Goal: Task Accomplishment & Management: Complete application form

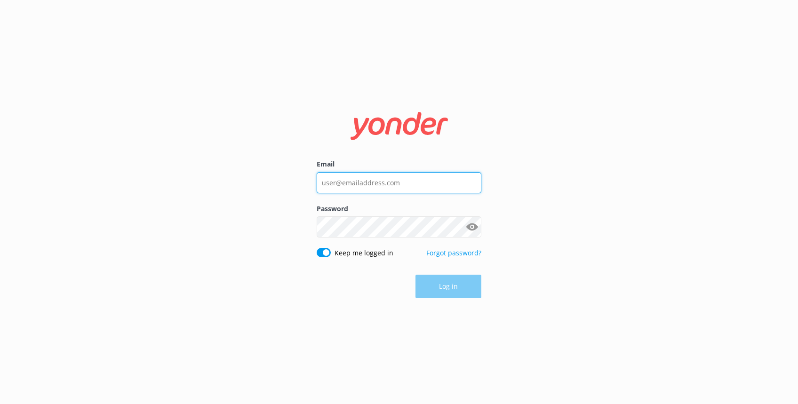
type input "[EMAIL_ADDRESS][DOMAIN_NAME]"
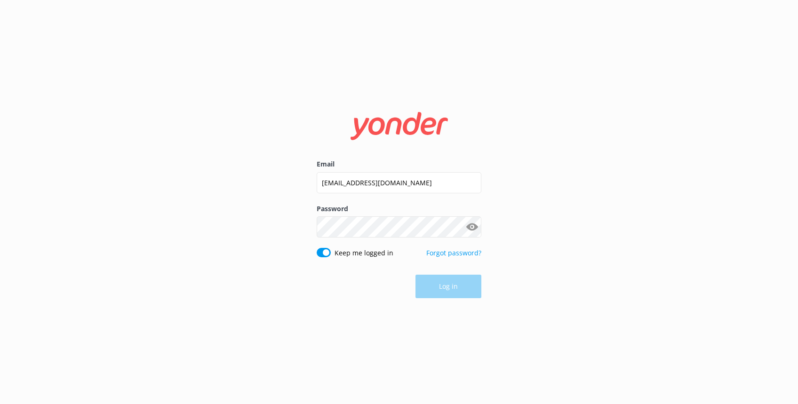
click at [445, 288] on div "Log in" at bounding box center [399, 287] width 165 height 24
click at [450, 286] on button "Log in" at bounding box center [448, 287] width 66 height 24
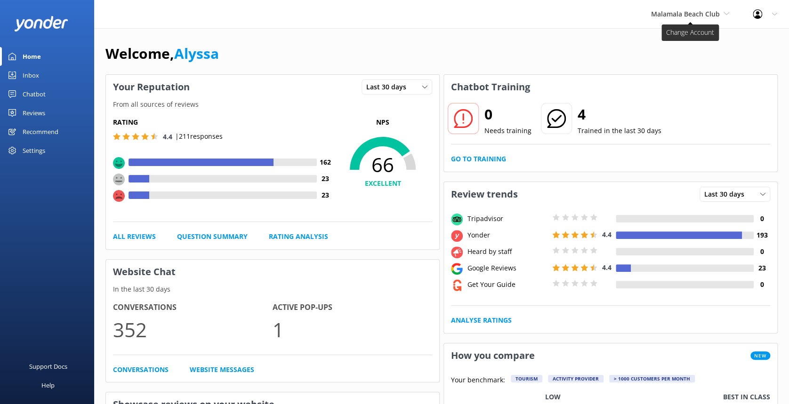
click at [706, 15] on span "Malamala Beach Club" at bounding box center [685, 13] width 69 height 9
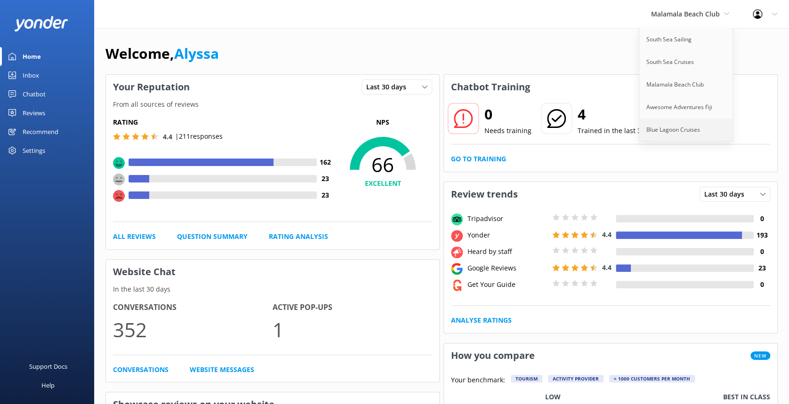
click at [670, 126] on link "Blue Lagoon Cruises" at bounding box center [686, 130] width 94 height 23
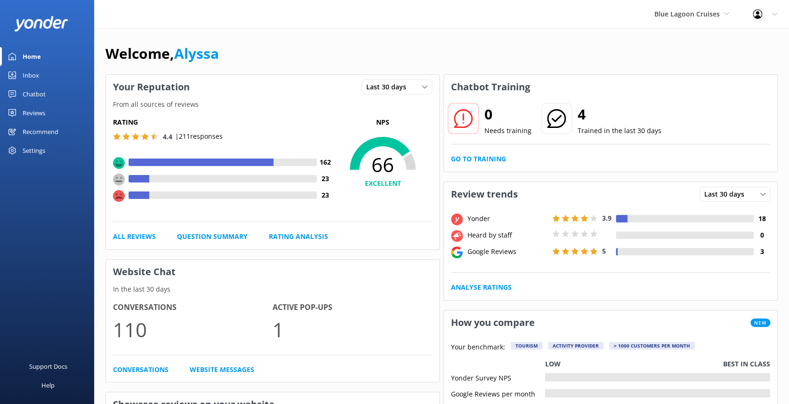
click at [26, 94] on div "Chatbot" at bounding box center [34, 94] width 23 height 19
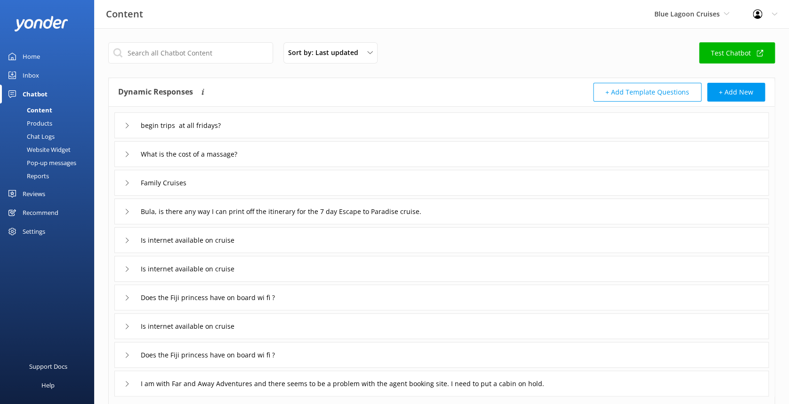
click at [65, 162] on div "Pop-up messages" at bounding box center [41, 162] width 71 height 13
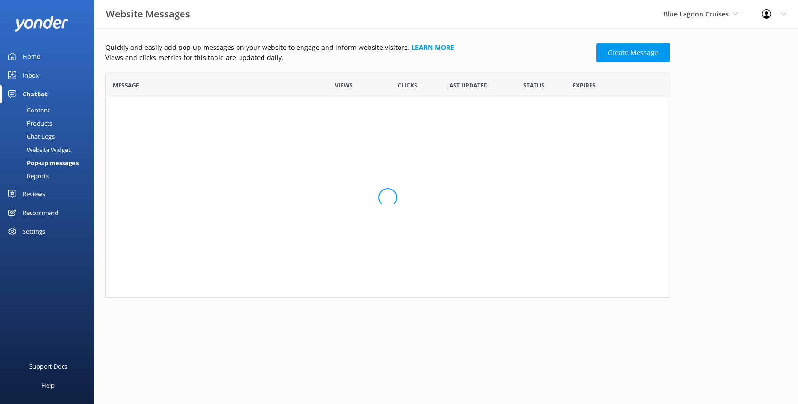
scroll to position [94, 555]
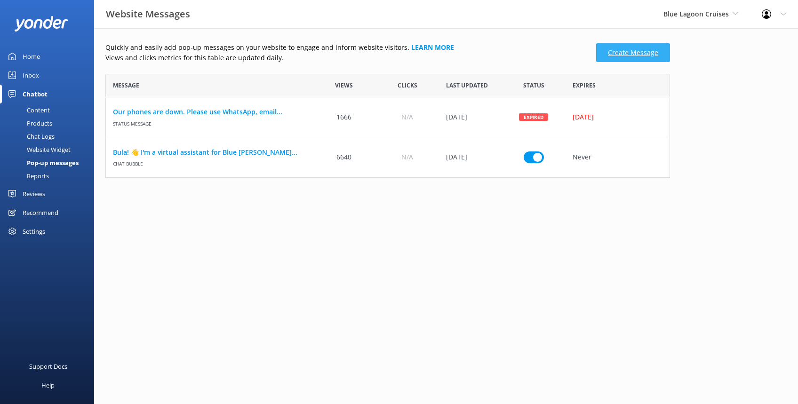
click at [637, 46] on link "Create Message" at bounding box center [633, 52] width 74 height 19
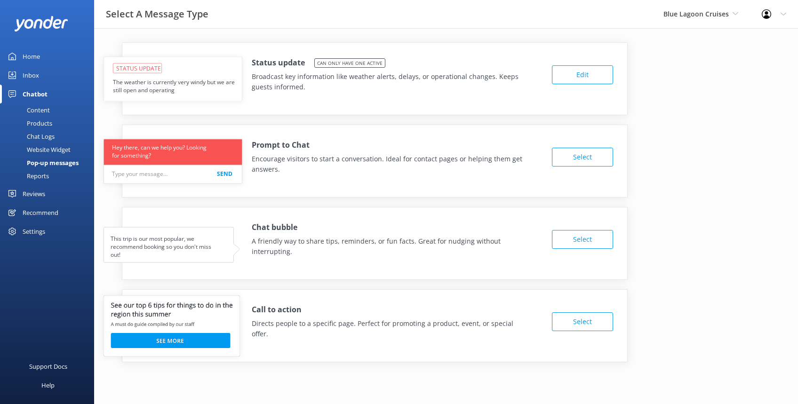
click at [576, 75] on button "Edit" at bounding box center [582, 74] width 61 height 19
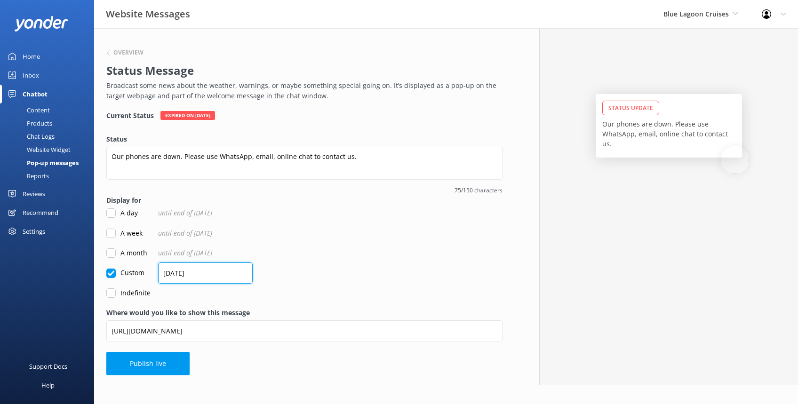
click at [185, 271] on input "[DATE]" at bounding box center [205, 273] width 95 height 21
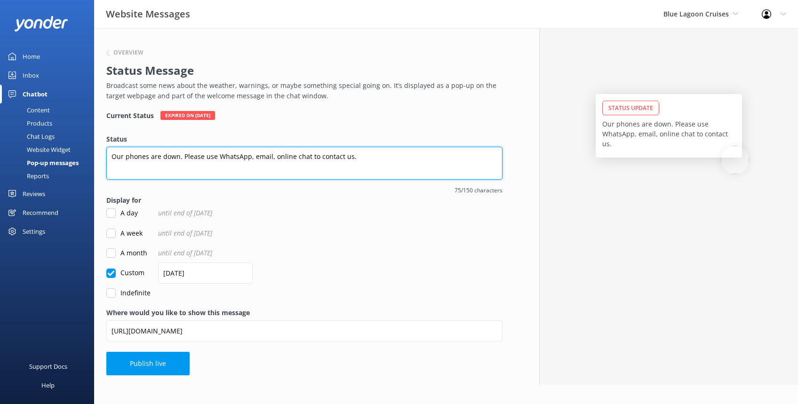
drag, startPoint x: 360, startPoint y: 156, endPoint x: 104, endPoint y: 168, distance: 255.8
click at [104, 168] on div "Overview Status Message Broadcast some news about the weather, warnings, or may…" at bounding box center [304, 206] width 421 height 357
click at [331, 158] on textarea "Our booking engine is currently undergoing maintenance-please email for any boo…" at bounding box center [304, 163] width 396 height 33
click at [288, 158] on textarea "Our booking engine is currently undergoing maintenance-please email our team fo…" at bounding box center [304, 163] width 396 height 33
click at [454, 156] on textarea "Our booking engine is currently undergoing maintenance - please email our team …" at bounding box center [304, 163] width 396 height 33
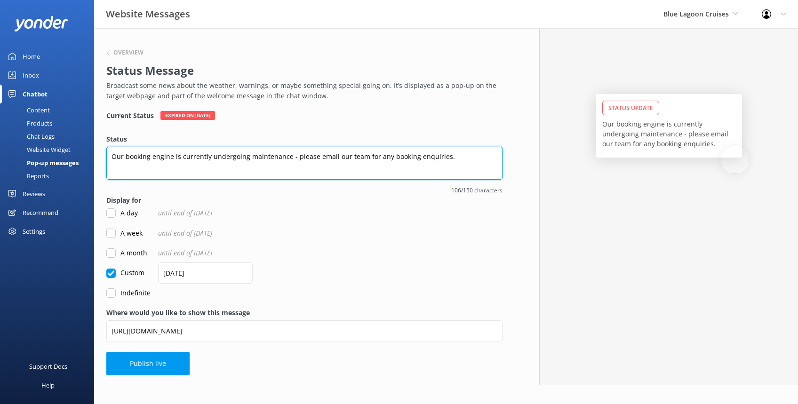
type textarea "Our booking engine is currently undergoing maintenance - please email our team …"
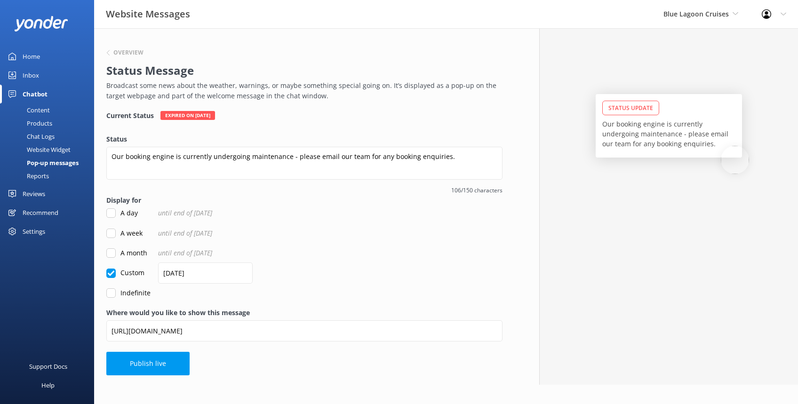
click at [108, 232] on input "A week" at bounding box center [110, 233] width 9 height 9
checkbox input "true"
click at [112, 273] on input "Custom" at bounding box center [110, 273] width 9 height 9
checkbox input "true"
click at [169, 271] on input "[DATE]" at bounding box center [205, 273] width 95 height 21
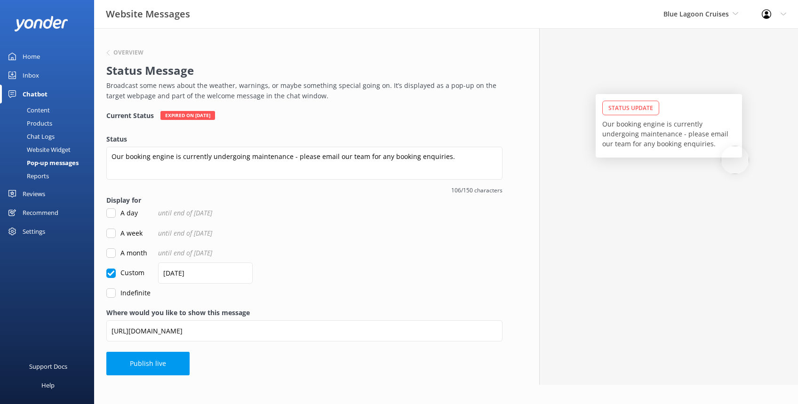
click at [111, 232] on input "A week" at bounding box center [110, 233] width 9 height 9
checkbox input "true"
checkbox input "false"
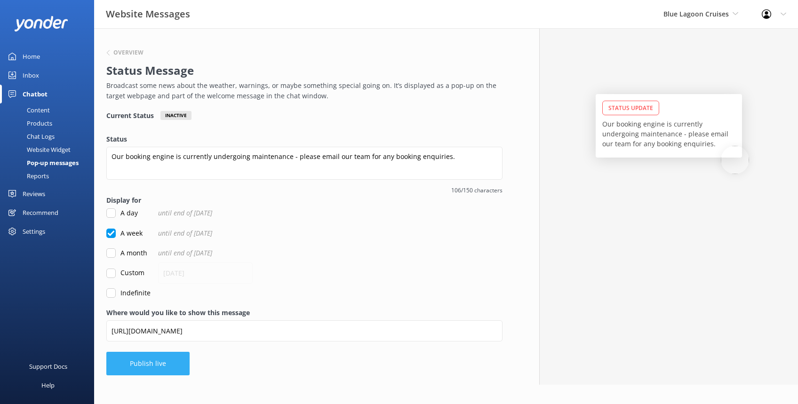
click at [147, 361] on button "Publish live" at bounding box center [147, 364] width 83 height 24
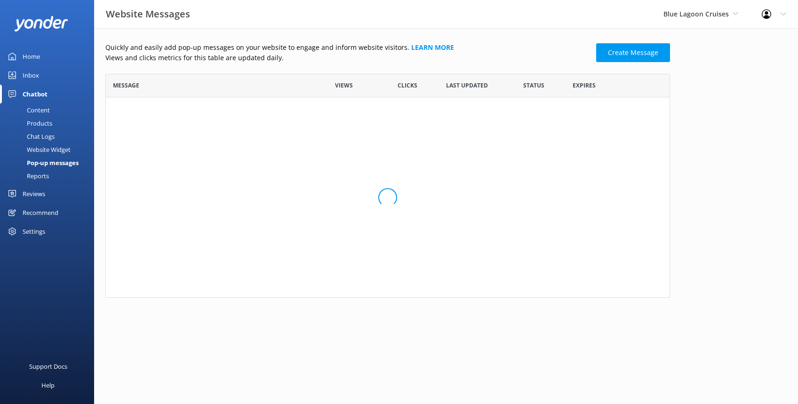
scroll to position [10, 10]
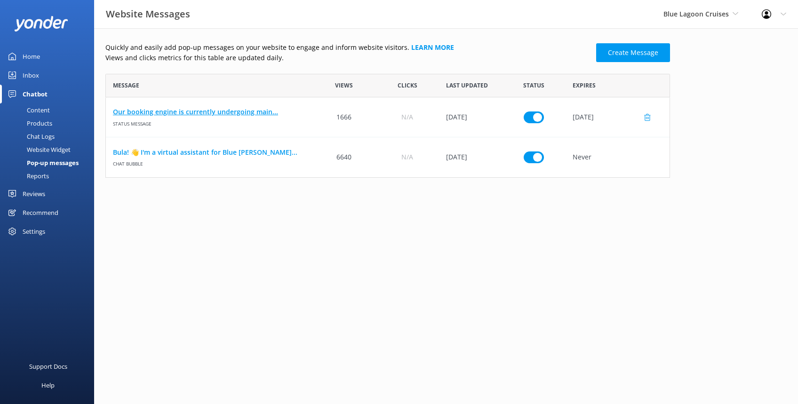
scroll to position [94, 555]
click at [203, 111] on link "Our booking engine is currently undergoing main..." at bounding box center [209, 112] width 192 height 10
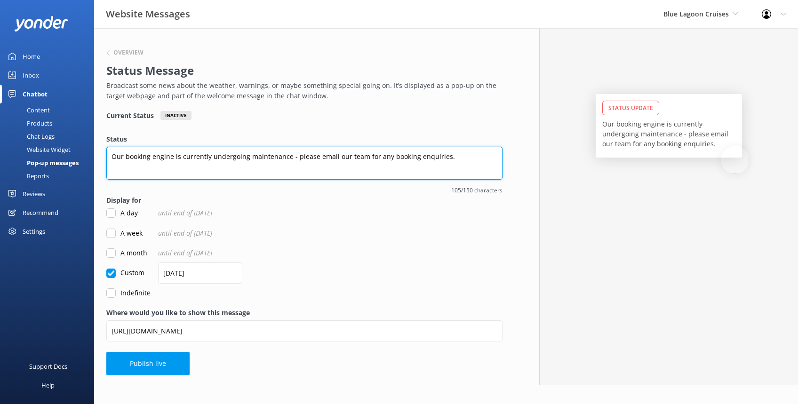
click at [315, 156] on textarea "Our booking engine is currently undergoing maintenance - please email our team …" at bounding box center [304, 163] width 396 height 33
click at [462, 156] on textarea "Our booking engine is currently undergoing maintenance - please kindly email ou…" at bounding box center [304, 163] width 396 height 33
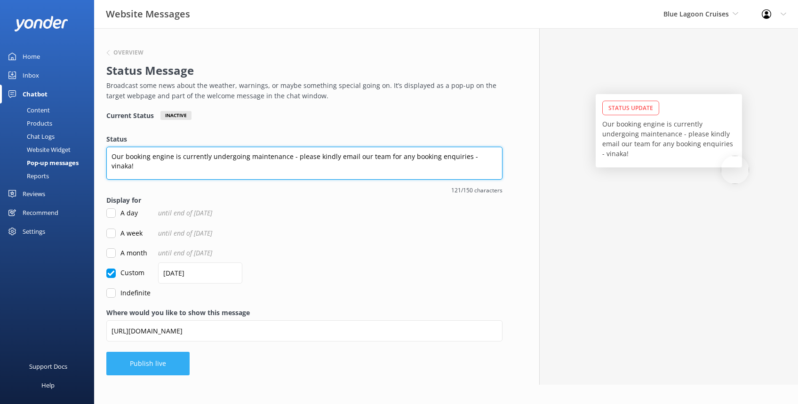
type textarea "Our booking engine is currently undergoing maintenance - please kindly email ou…"
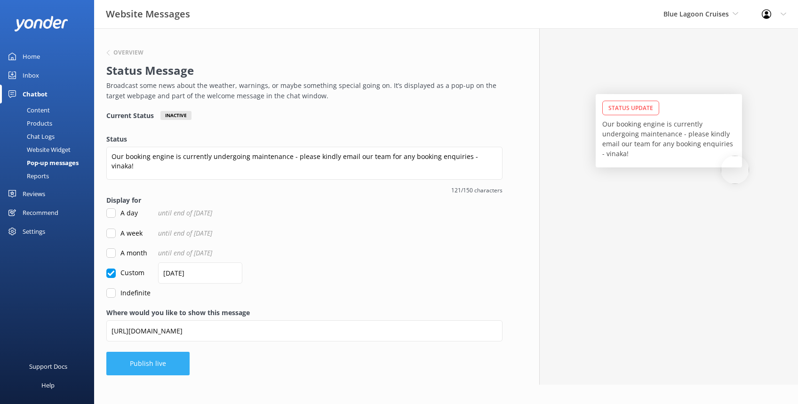
click at [137, 362] on button "Publish live" at bounding box center [147, 364] width 83 height 24
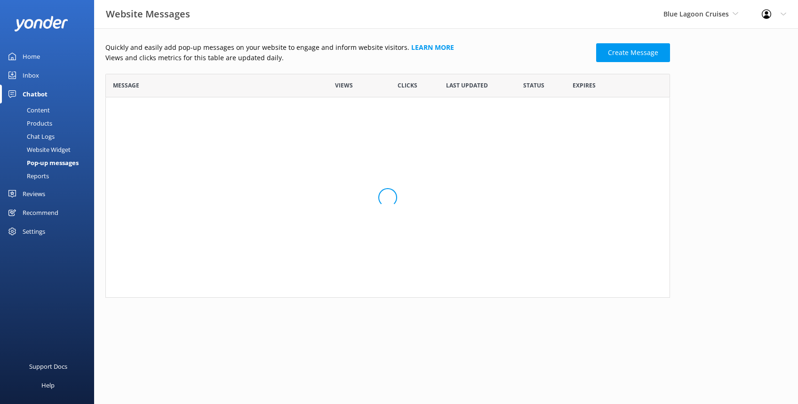
scroll to position [94, 555]
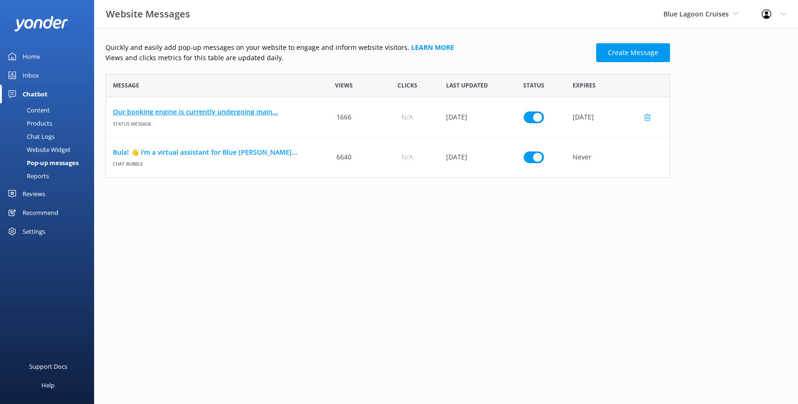
click at [229, 109] on link "Our booking engine is currently undergoing main..." at bounding box center [209, 112] width 192 height 10
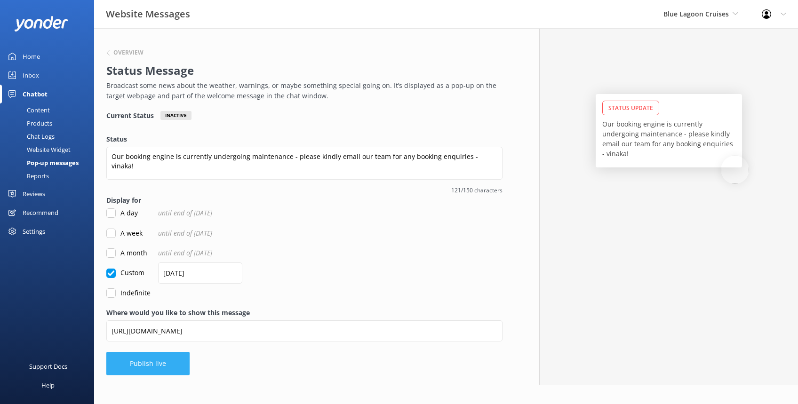
click at [153, 364] on button "Publish live" at bounding box center [147, 364] width 83 height 24
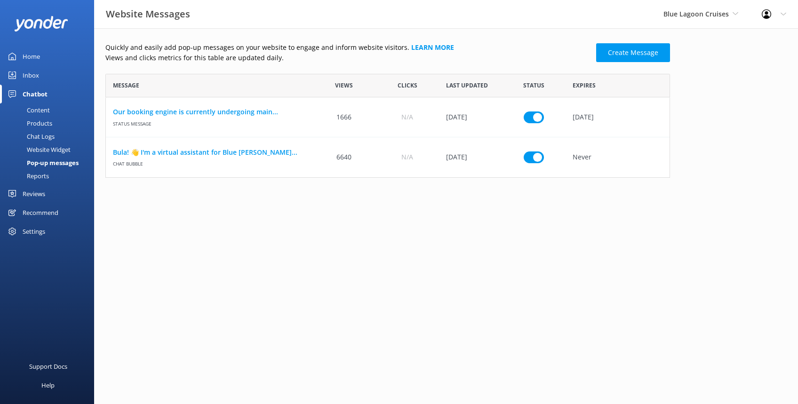
scroll to position [94, 555]
click at [221, 113] on link "Our booking engine is currently undergoing main..." at bounding box center [209, 112] width 192 height 10
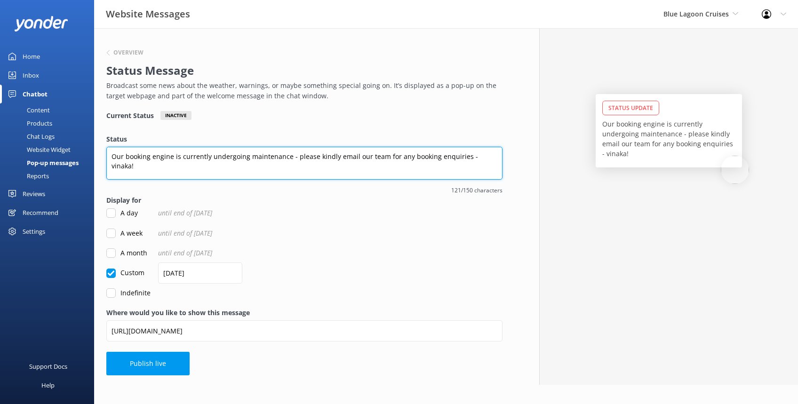
click at [112, 155] on textarea "Our booking engine is currently undergoing maintenance - please kindly email ou…" at bounding box center [304, 163] width 396 height 33
type textarea "Bula - our booking engine is currently undergoing maintenance - please kindly e…"
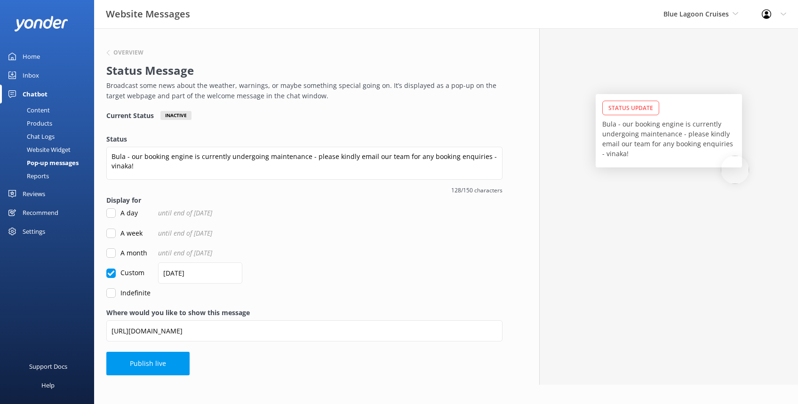
drag, startPoint x: 125, startPoint y: 360, endPoint x: 231, endPoint y: 270, distance: 139.1
click at [396, 382] on div "Overview Status Message Broadcast some news about the weather, warnings, or may…" at bounding box center [304, 206] width 421 height 357
click at [108, 252] on input "A month" at bounding box center [110, 252] width 9 height 9
checkbox input "true"
click at [108, 272] on input "Custom" at bounding box center [110, 273] width 9 height 9
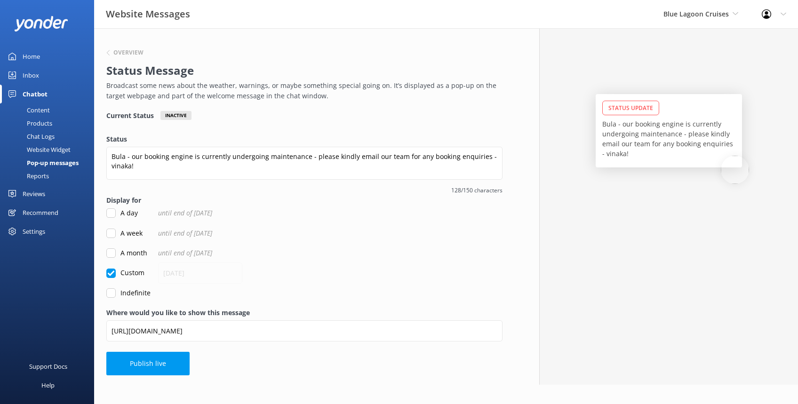
checkbox input "true"
checkbox input "false"
click at [112, 234] on input "A week" at bounding box center [110, 233] width 9 height 9
checkbox input "true"
checkbox input "false"
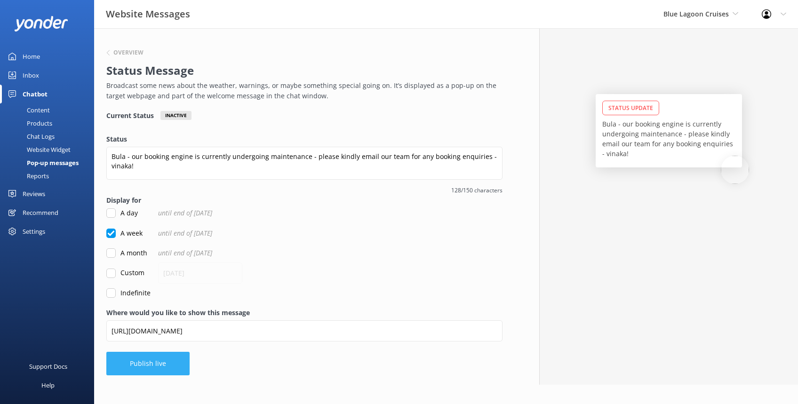
click at [132, 358] on button "Publish live" at bounding box center [147, 364] width 83 height 24
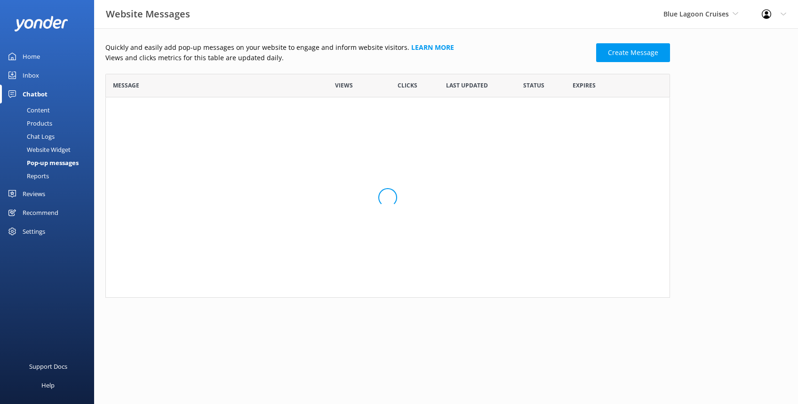
scroll to position [94, 555]
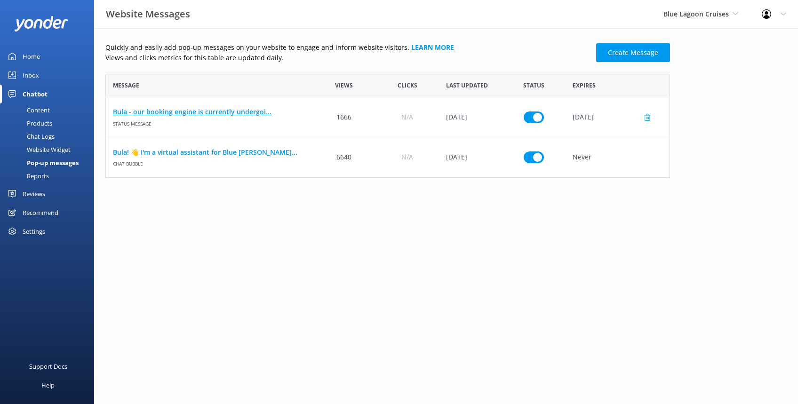
click at [200, 112] on link "Bula - our booking engine is currently undergoi..." at bounding box center [209, 112] width 192 height 10
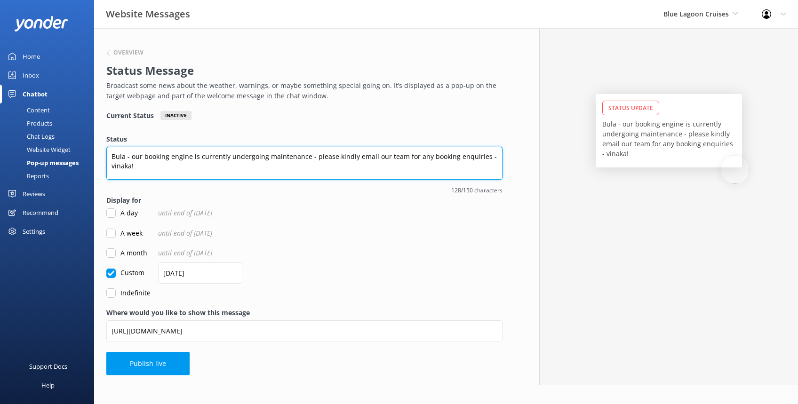
drag, startPoint x: 113, startPoint y: 156, endPoint x: 143, endPoint y: 167, distance: 32.0
click at [143, 167] on textarea "Bula - our booking engine is currently undergoing maintenance - please kindly e…" at bounding box center [304, 163] width 396 height 33
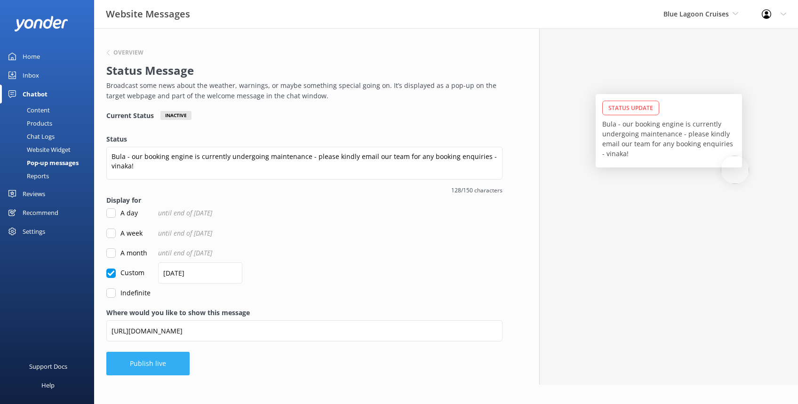
click at [156, 366] on button "Publish live" at bounding box center [147, 364] width 83 height 24
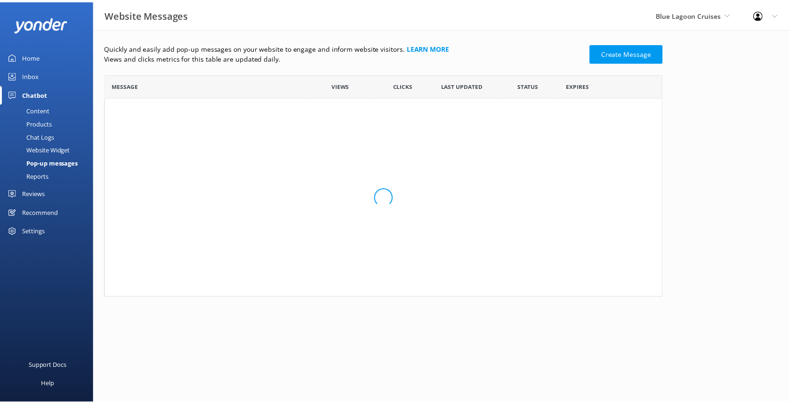
scroll to position [94, 555]
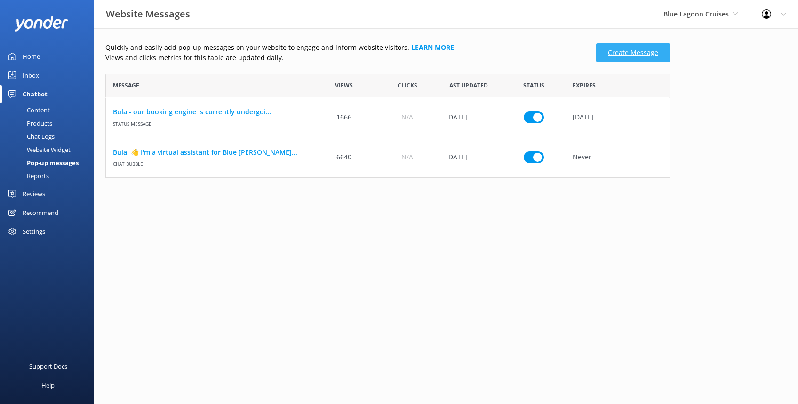
click at [652, 52] on link "Create Message" at bounding box center [633, 52] width 74 height 19
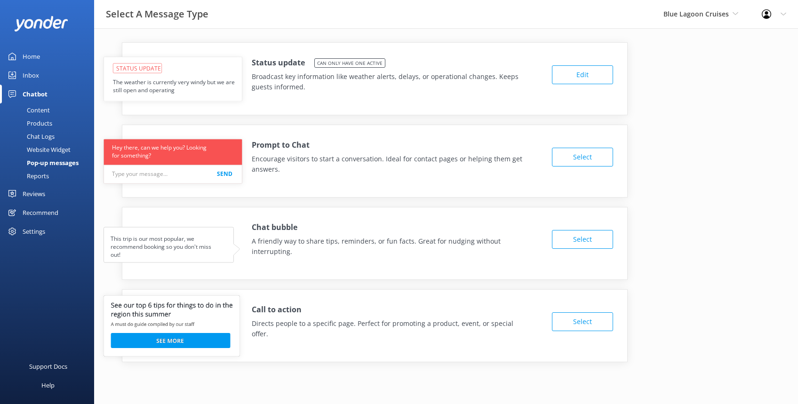
click at [582, 313] on button "Select" at bounding box center [582, 321] width 61 height 19
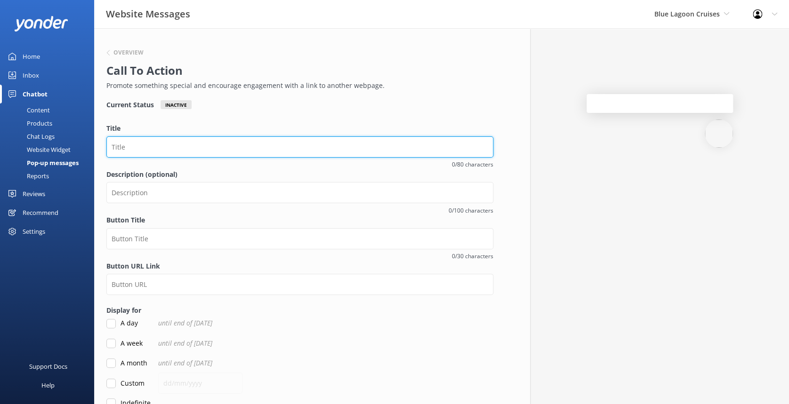
click at [168, 146] on input "Title" at bounding box center [299, 146] width 387 height 21
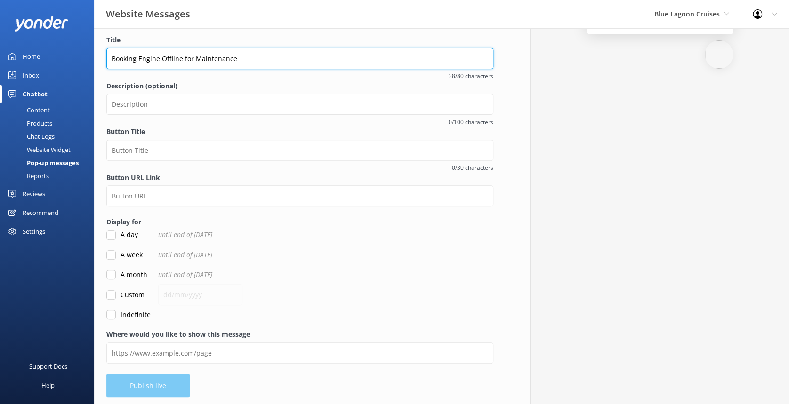
scroll to position [91, 0]
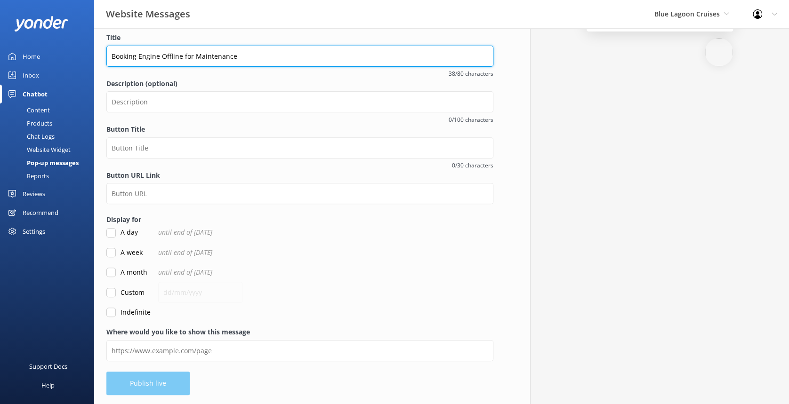
type input "Booking Engine Offline for Maintenance"
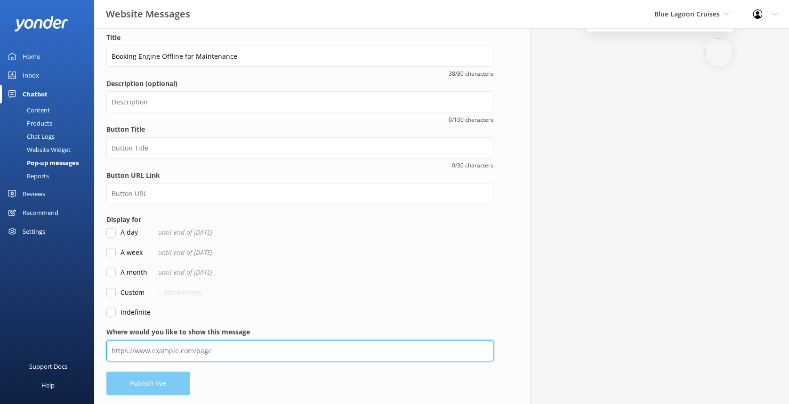
click at [136, 349] on input "Where would you like to show this message" at bounding box center [299, 350] width 387 height 21
paste input "https://secure.bluelagooncruises.com/AgentPortal/Logon/?AuthToken=clear"
type input "https://secure.bluelagooncruises.com/AgentPortal/Logon/?AuthToken=clear"
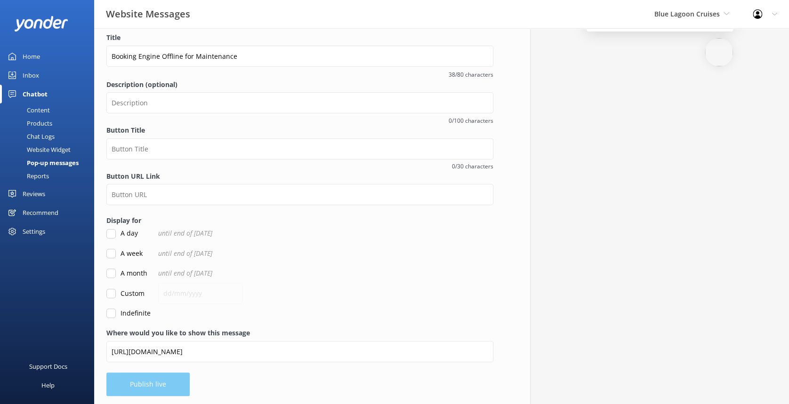
click at [109, 255] on input "A week" at bounding box center [110, 253] width 9 height 9
checkbox input "true"
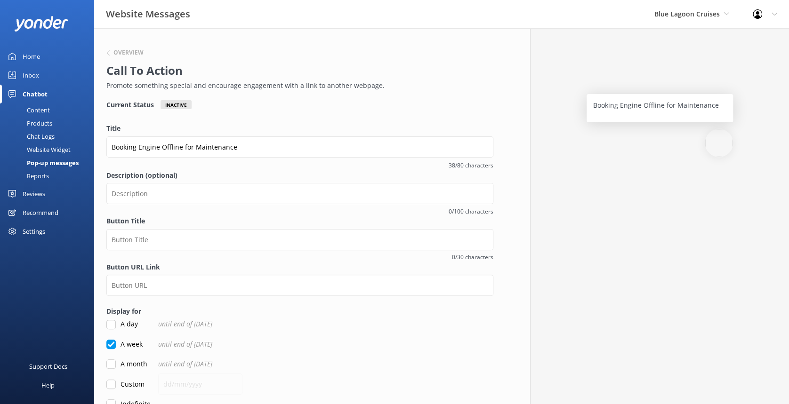
scroll to position [0, 0]
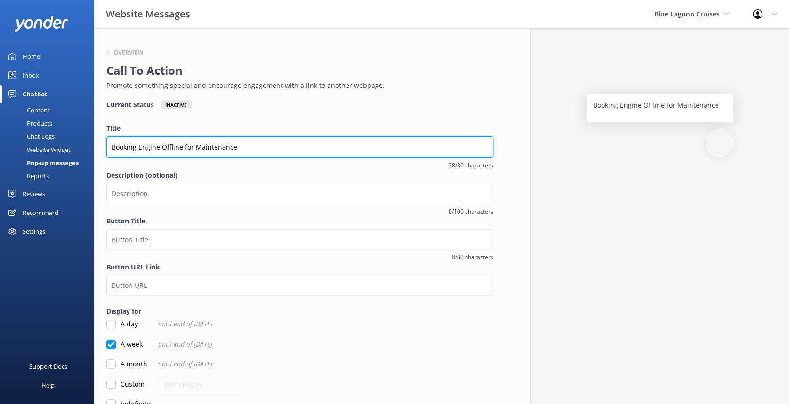
click at [110, 145] on input "Booking Engine Offline for Maintenance" at bounding box center [299, 146] width 387 height 21
click at [174, 144] on input "Our booking Engine Offline for Maintenance" at bounding box center [299, 146] width 387 height 21
click at [272, 145] on input "Our booking Engine is offline for Maintenance" at bounding box center [299, 146] width 387 height 21
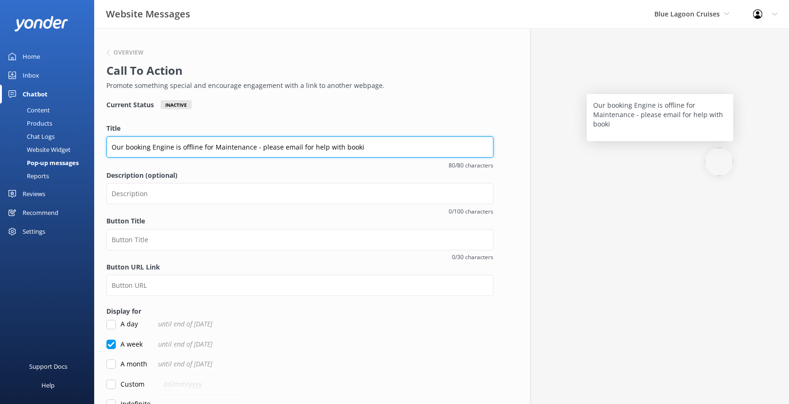
click at [278, 147] on input "Our booking Engine is offline for Maintenance - please email for help with booki" at bounding box center [299, 146] width 387 height 21
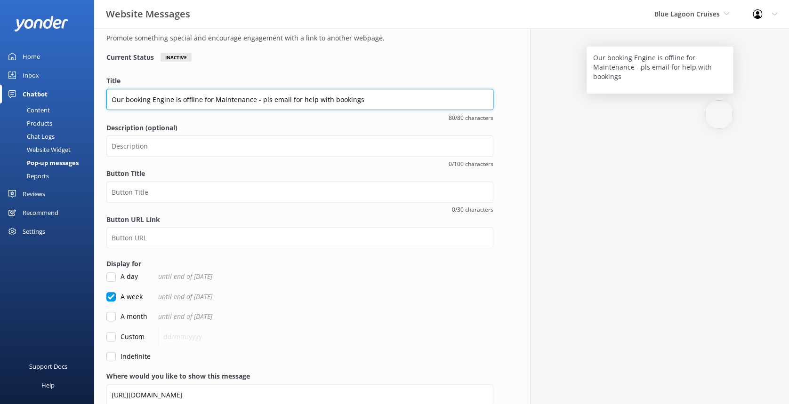
scroll to position [93, 0]
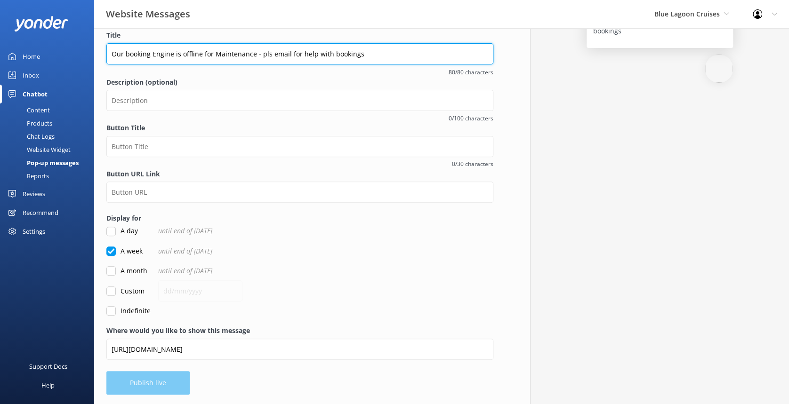
type input "Our booking Engine is offline for Maintenance - pls email for help with bookings"
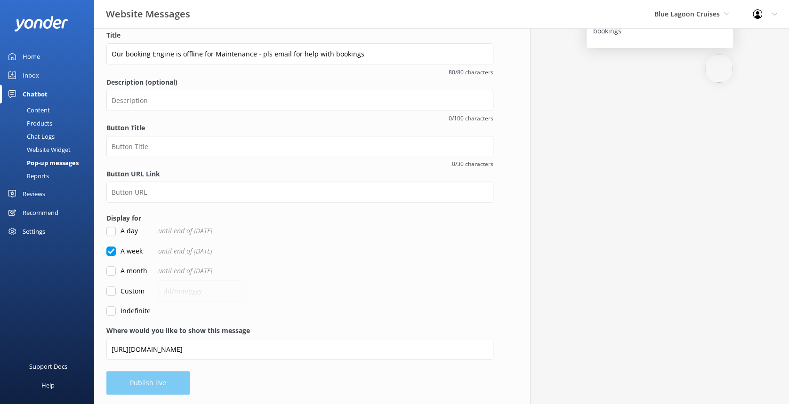
click at [159, 383] on div "Overview Call To Action Promote something special and encourage engagement with…" at bounding box center [299, 169] width 411 height 469
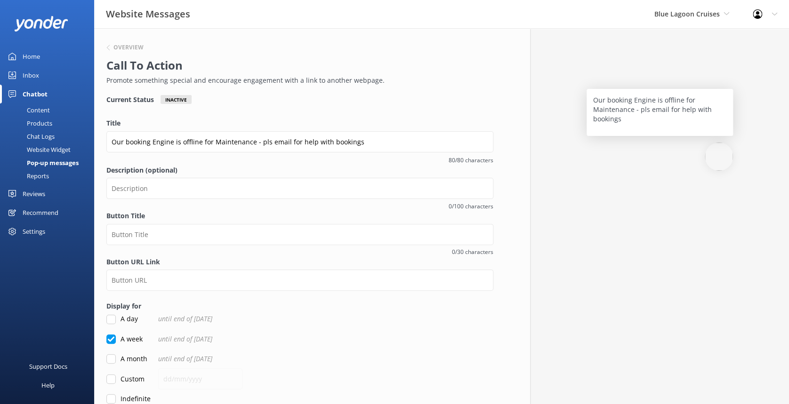
scroll to position [0, 0]
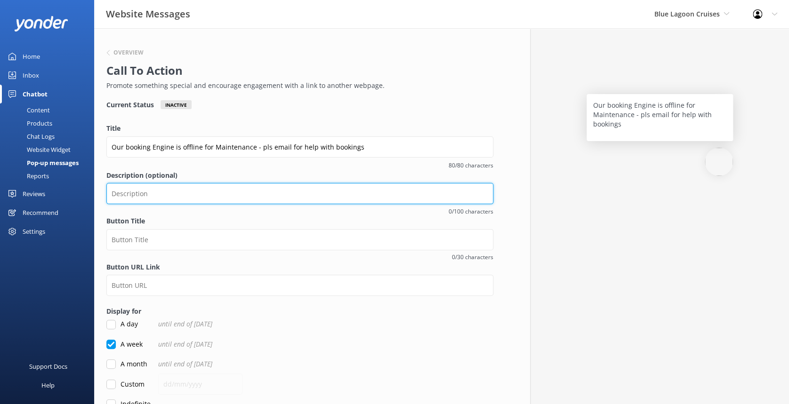
click at [175, 193] on input "Description (optional)" at bounding box center [299, 193] width 387 height 21
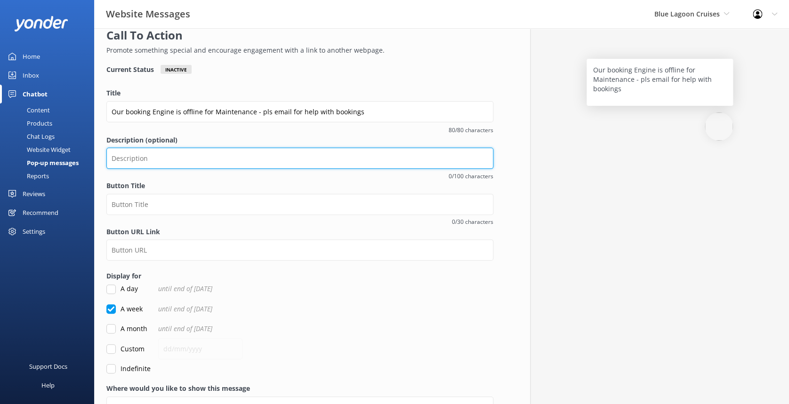
scroll to position [63, 0]
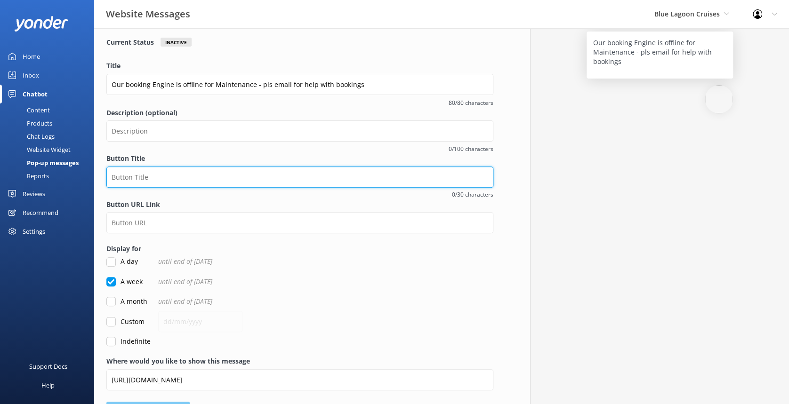
click at [156, 175] on input "Button Title" at bounding box center [299, 177] width 387 height 21
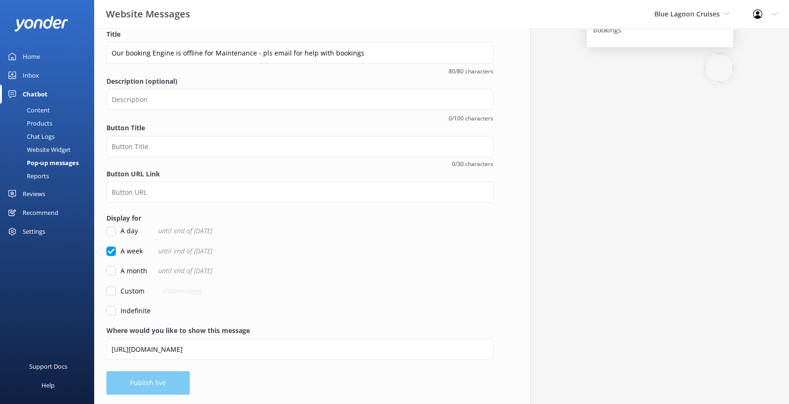
click at [137, 368] on div "Where would you like to show this message https://secure.bluelagooncruises.com/…" at bounding box center [299, 348] width 387 height 45
click at [132, 380] on div "Overview Call To Action Promote something special and encourage engagement with…" at bounding box center [299, 169] width 411 height 471
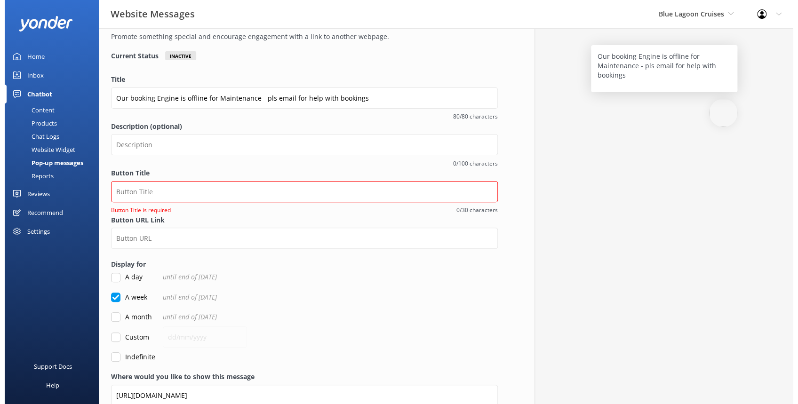
scroll to position [0, 0]
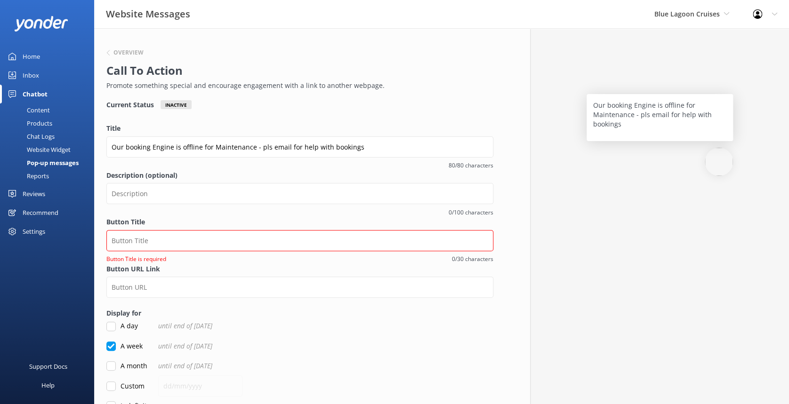
click at [59, 159] on div "Pop-up messages" at bounding box center [42, 162] width 73 height 13
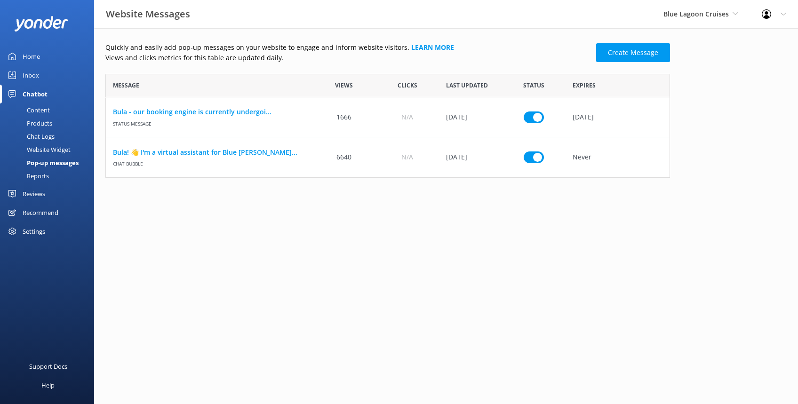
scroll to position [94, 555]
click at [655, 48] on link "Create Message" at bounding box center [633, 52] width 74 height 19
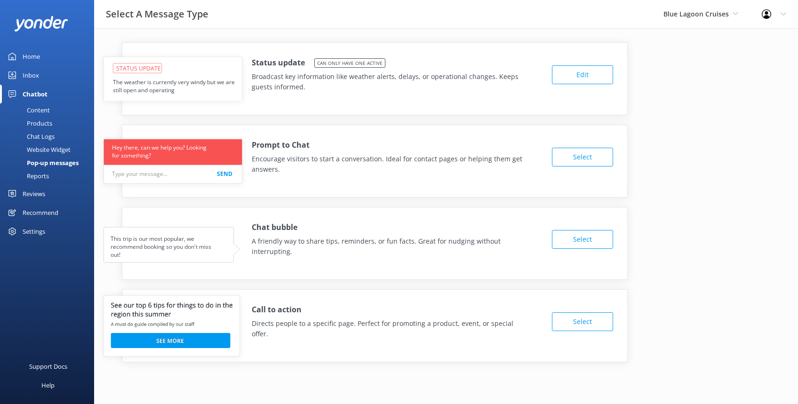
click at [586, 239] on button "Select" at bounding box center [582, 239] width 61 height 19
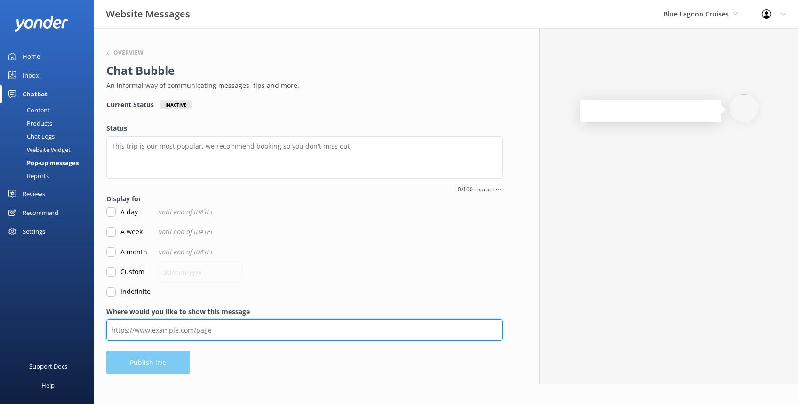
click at [132, 331] on input "Where would you like to show this message" at bounding box center [304, 330] width 396 height 21
paste input "https://secure.bluelagooncruises.com/AgentPortal/Logon/?AuthToken=clear"
type input "https://secure.bluelagooncruises.com/AgentPortal/Logon/?AuthToken=clear"
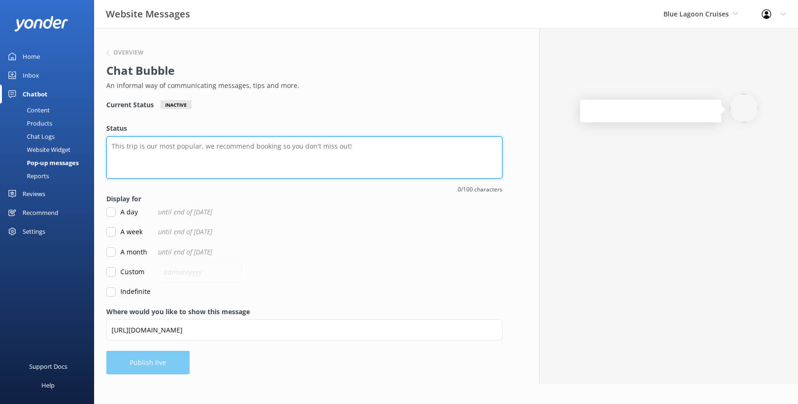
click at [148, 145] on textarea "Status" at bounding box center [304, 157] width 396 height 42
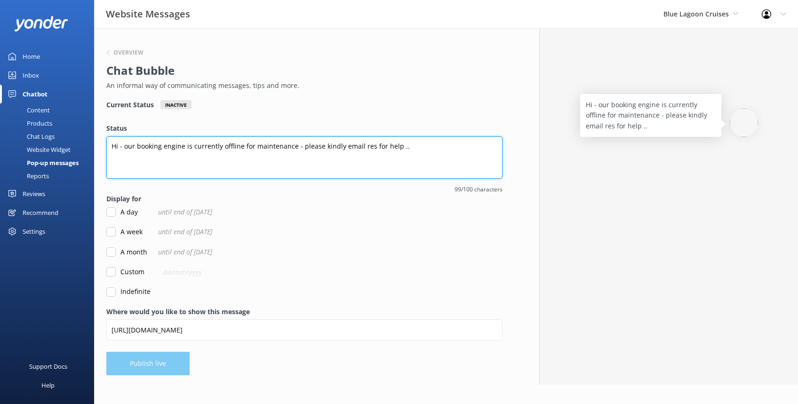
click at [341, 144] on textarea "Hi - our booking engine is currently offline for maintenance - please kindly em…" at bounding box center [304, 157] width 396 height 42
click at [338, 146] on textarea "Hi - our booking engine is currently offline for maintenance - please email res…" at bounding box center [304, 157] width 396 height 42
click at [363, 147] on textarea "Hi - our booking engine is currently offline for maintenance - please email our…" at bounding box center [304, 157] width 396 height 42
click at [410, 145] on textarea "Hi - our booking engine is currently offline for maintenance - please email our…" at bounding box center [304, 157] width 396 height 42
type textarea "Hi - our booking engine is currently offline for maintenance - please email our…"
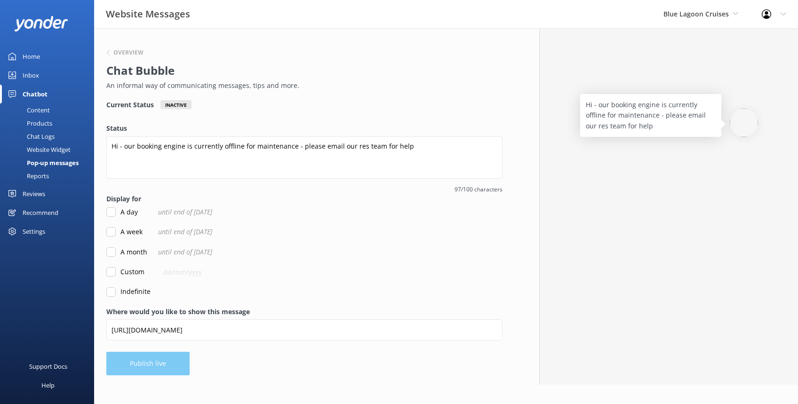
click at [111, 231] on input "A week" at bounding box center [110, 231] width 9 height 9
checkbox input "true"
click at [146, 356] on button "Publish live" at bounding box center [147, 364] width 83 height 24
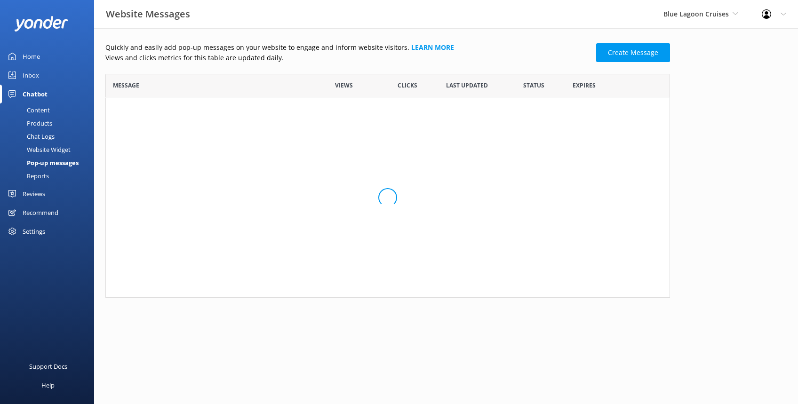
scroll to position [10, 10]
